Goal: Task Accomplishment & Management: Manage account settings

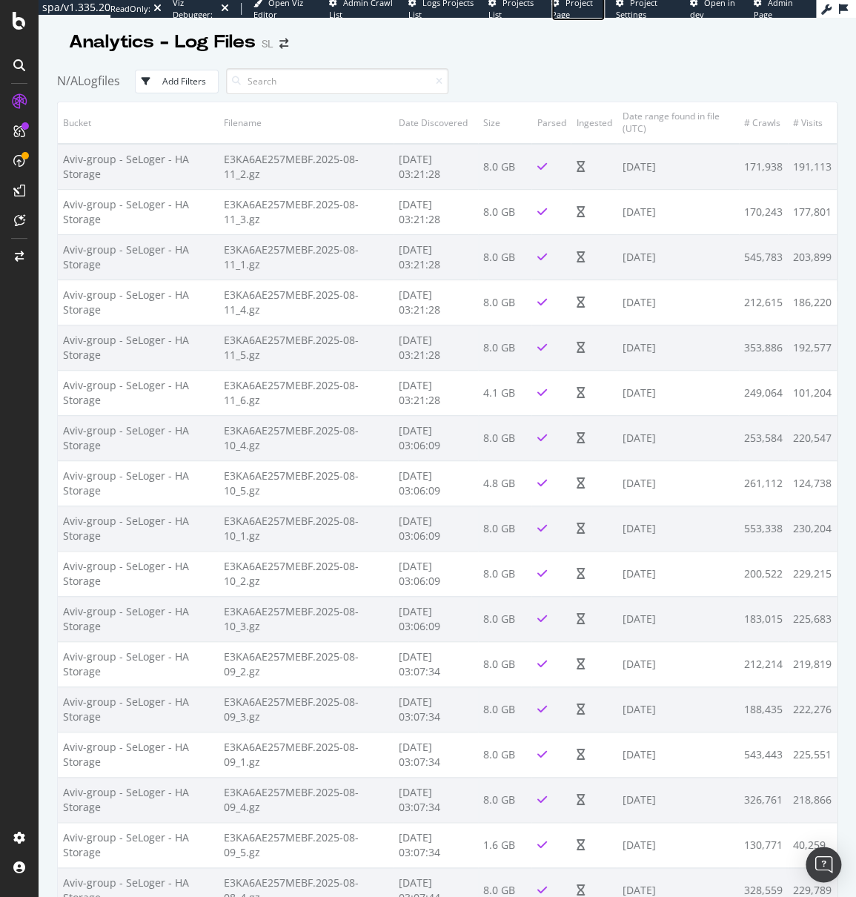
click at [569, 7] on span "Project Page" at bounding box center [573, 8] width 42 height 23
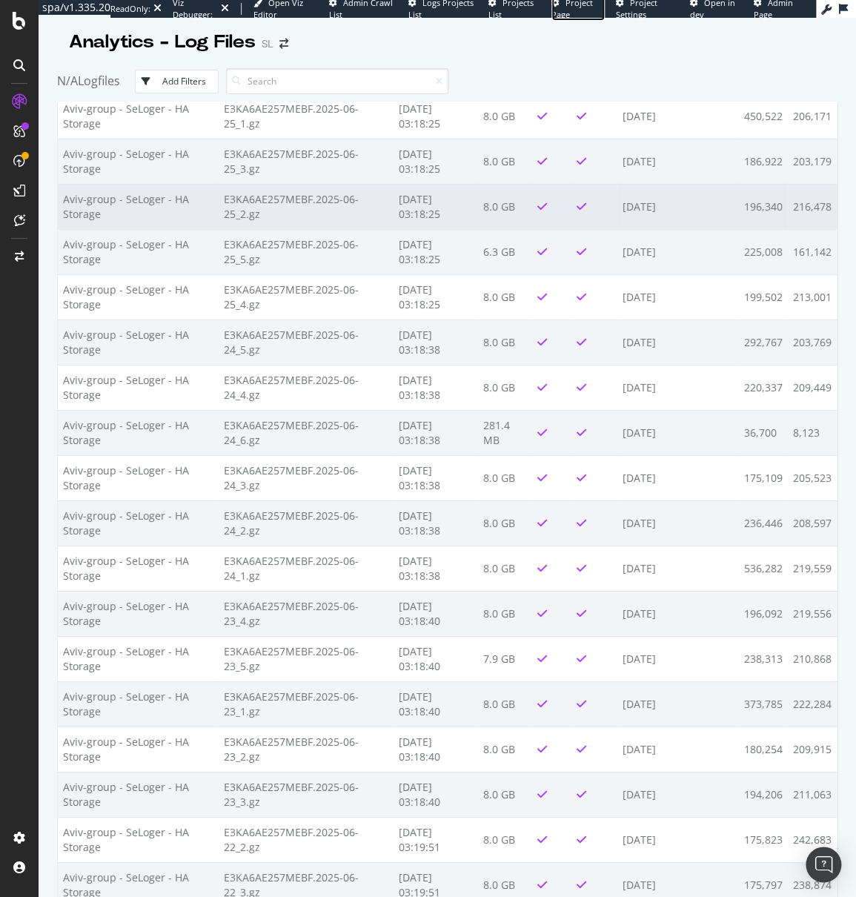
scroll to position [12881, 0]
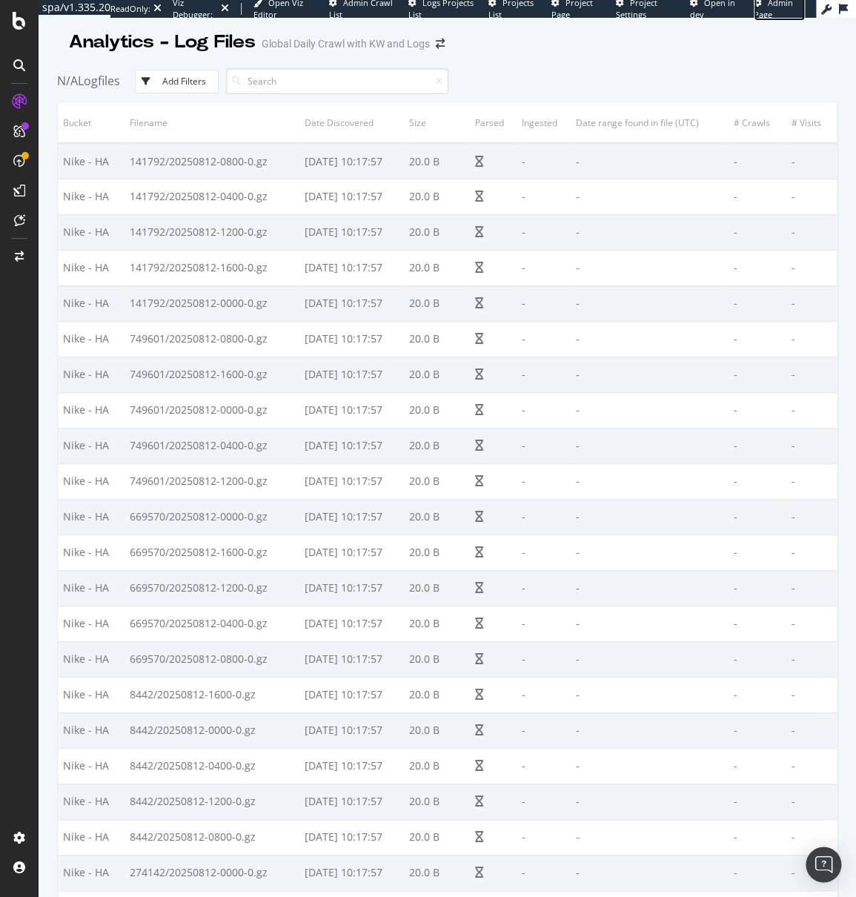
click at [788, 5] on span "Admin Page" at bounding box center [773, 8] width 39 height 23
click at [582, 5] on span "Project Page" at bounding box center [573, 8] width 42 height 23
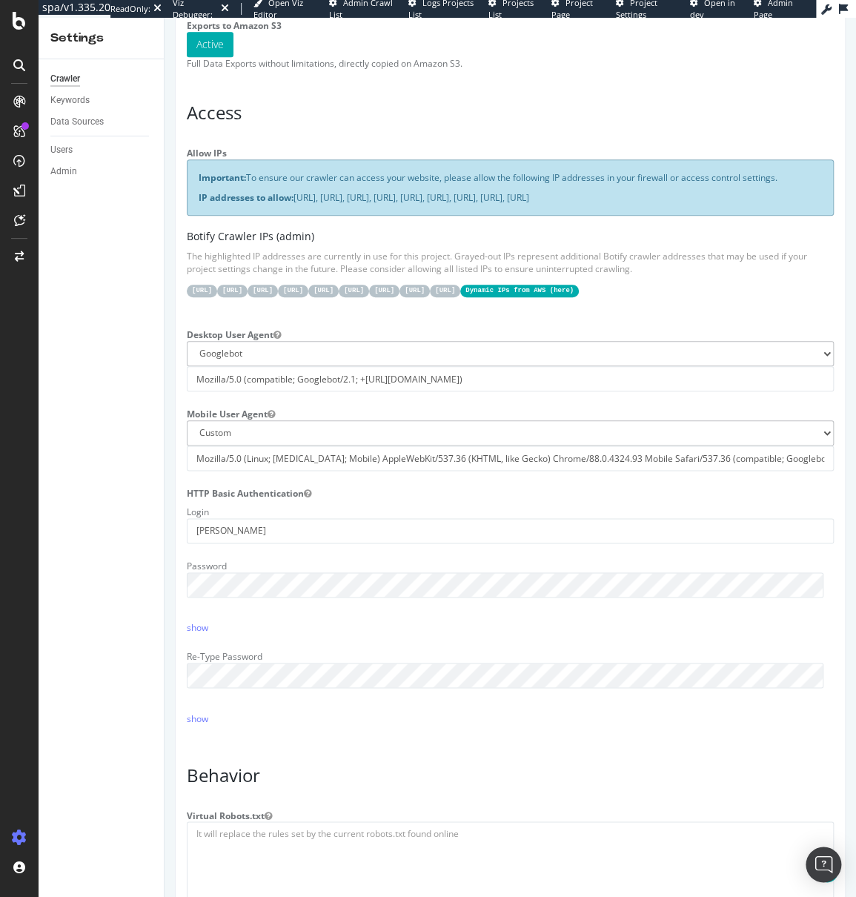
scroll to position [306, 0]
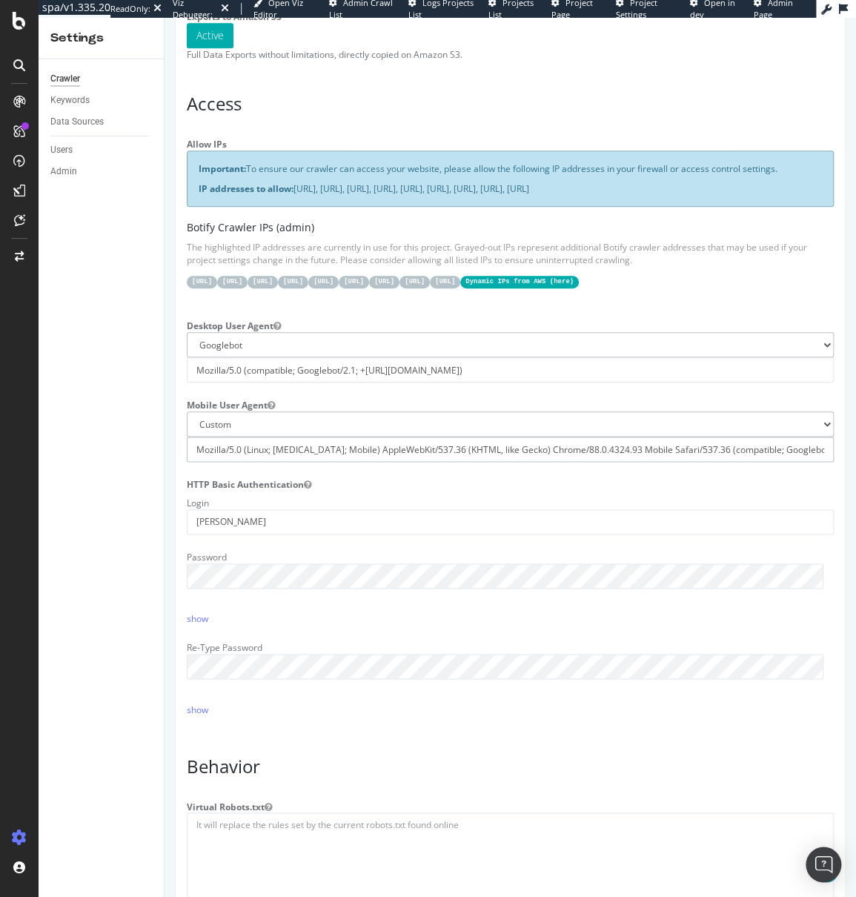
click at [434, 462] on input "Mozilla/5.0 (Linux; [MEDICAL_DATA]; Mobile) AppleWebKit/537.36 (KHTML, like Gec…" at bounding box center [510, 449] width 647 height 25
paste input "K) AppleWebKit/537.36 (KHTML, like Gecko) Chrome/[URL] Mobile Safari/537.36"
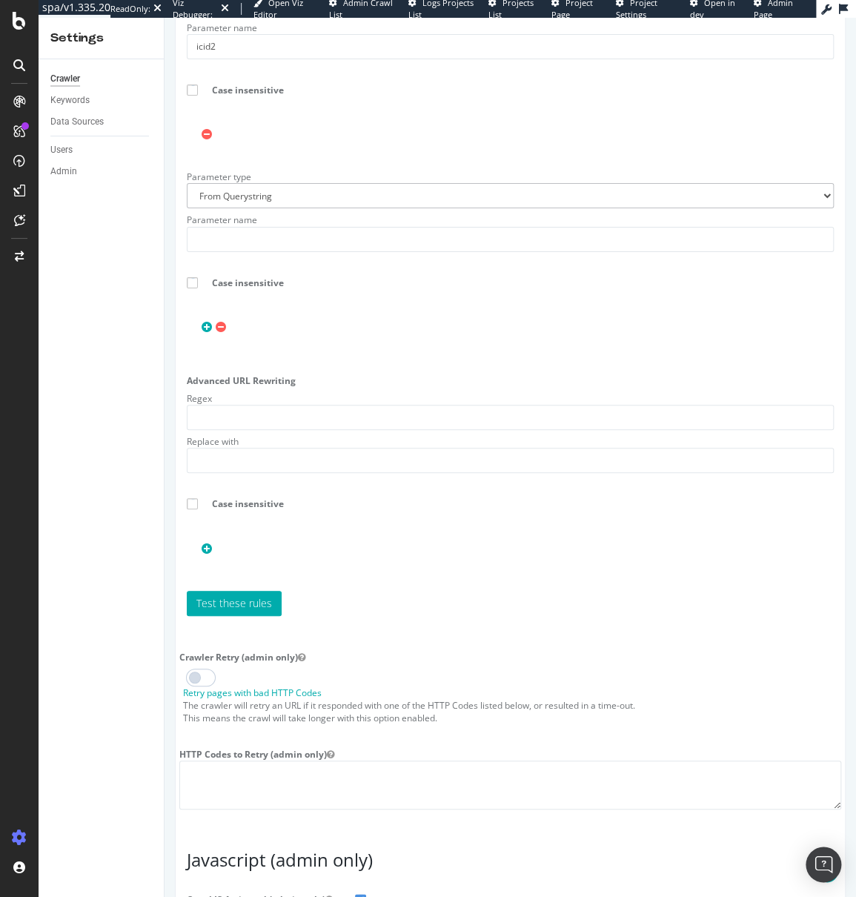
scroll to position [2059, 0]
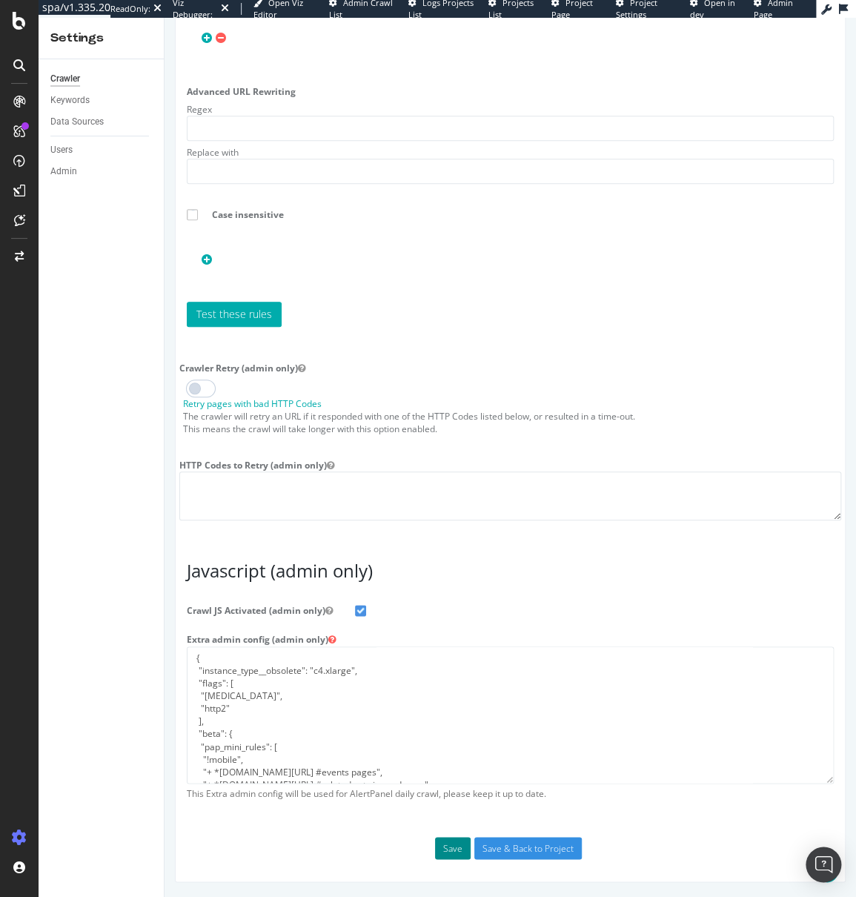
type input "Mozilla/5.0 (Linux; [MEDICAL_DATA]; K) AppleWebKit/537.36 (KHTML, like Gecko) C…"
click at [452, 842] on button "Save" at bounding box center [453, 848] width 36 height 22
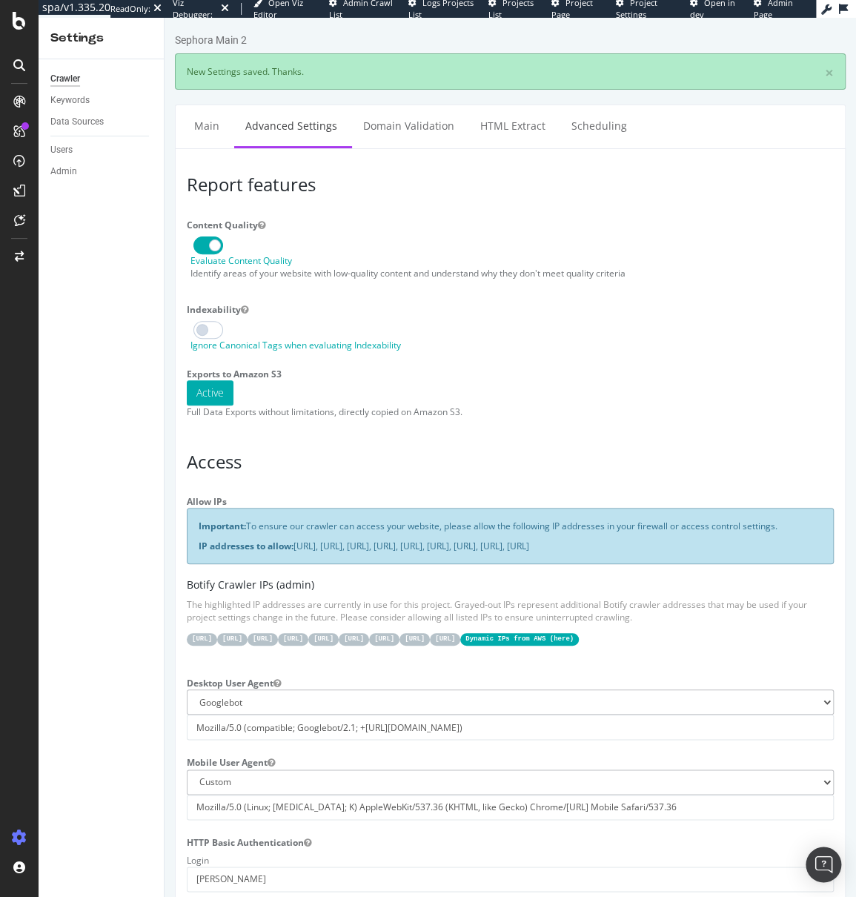
scroll to position [0, 0]
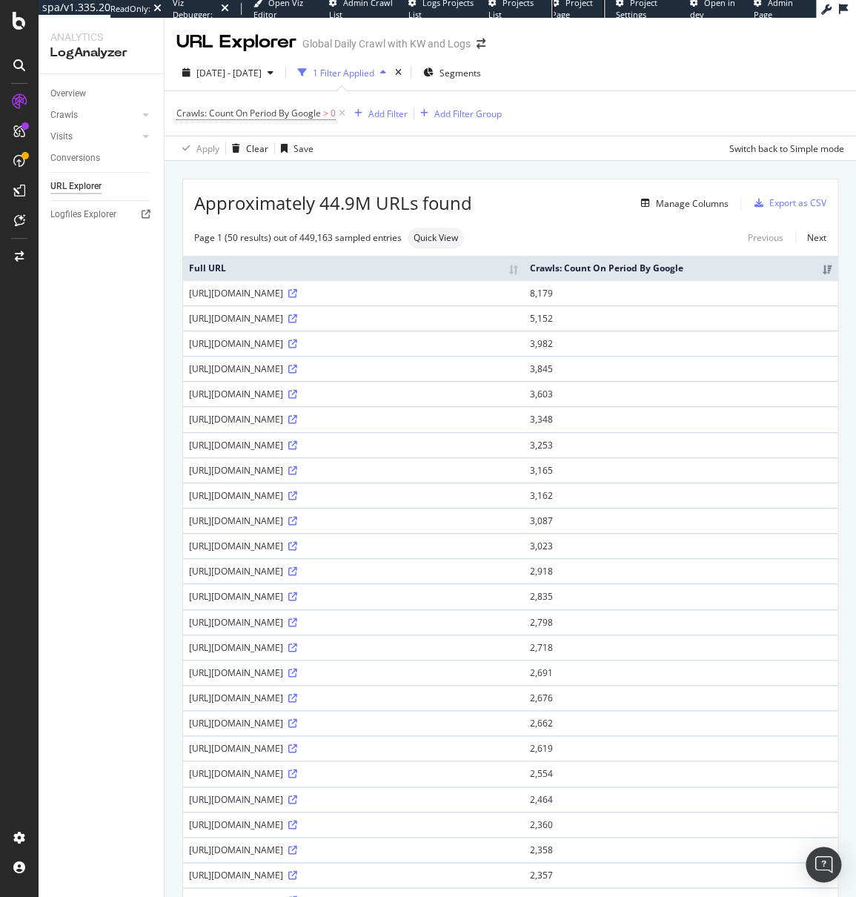
click at [562, 2] on span "Project Page" at bounding box center [573, 8] width 42 height 23
